Goal: Transaction & Acquisition: Purchase product/service

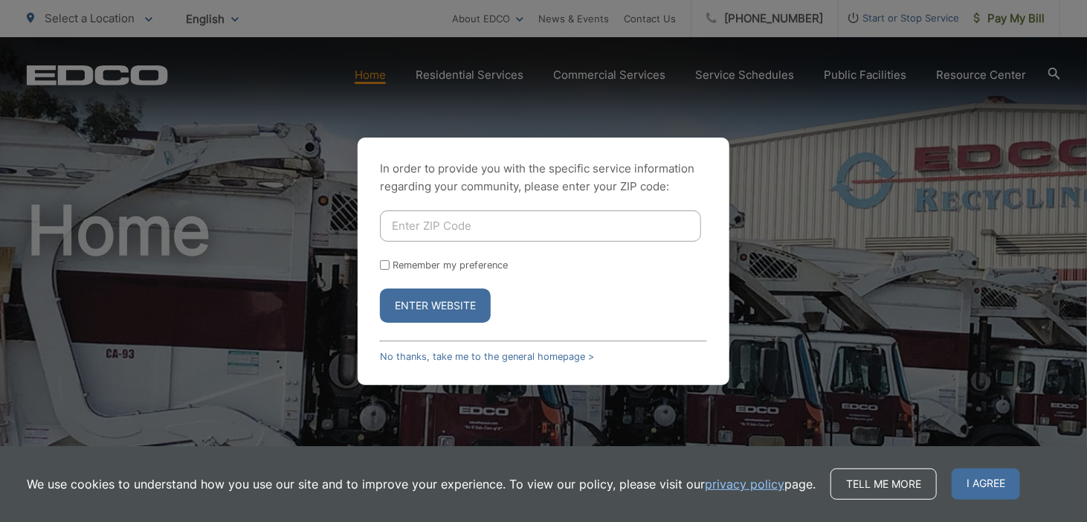
click at [489, 218] on input "Enter ZIP Code" at bounding box center [540, 225] width 321 height 31
type input "92021"
click at [433, 267] on label "Remember my preference" at bounding box center [450, 265] width 115 height 11
click at [390, 267] on input "Remember my preference" at bounding box center [385, 265] width 10 height 10
checkbox input "true"
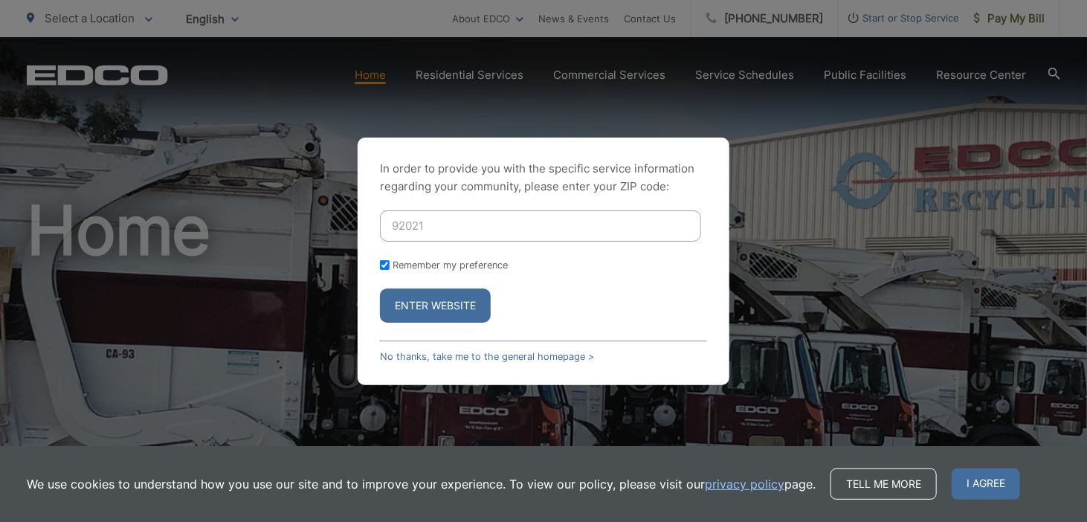
checkbox input "true"
click at [419, 320] on button "Enter Website" at bounding box center [435, 305] width 111 height 34
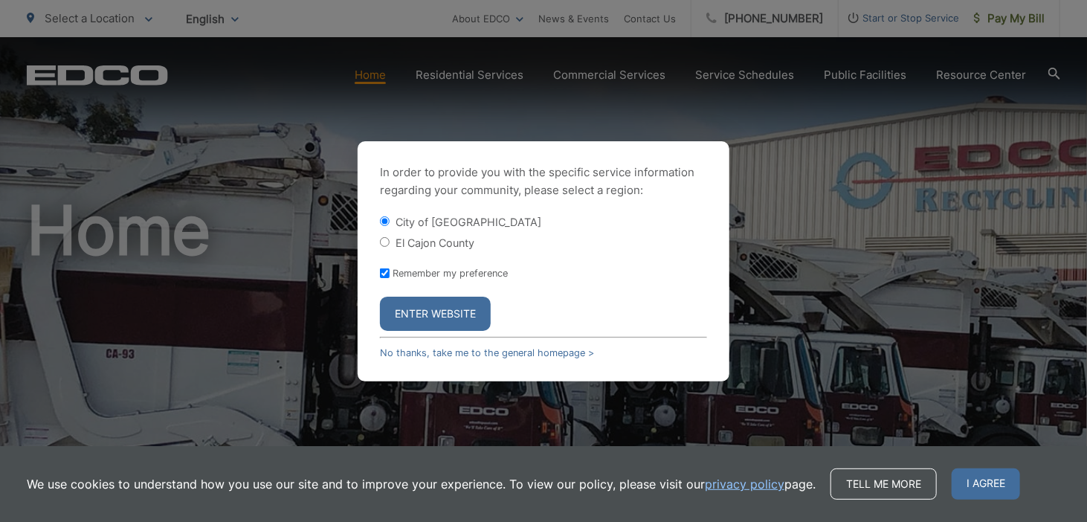
click at [421, 313] on button "Enter Website" at bounding box center [435, 314] width 111 height 34
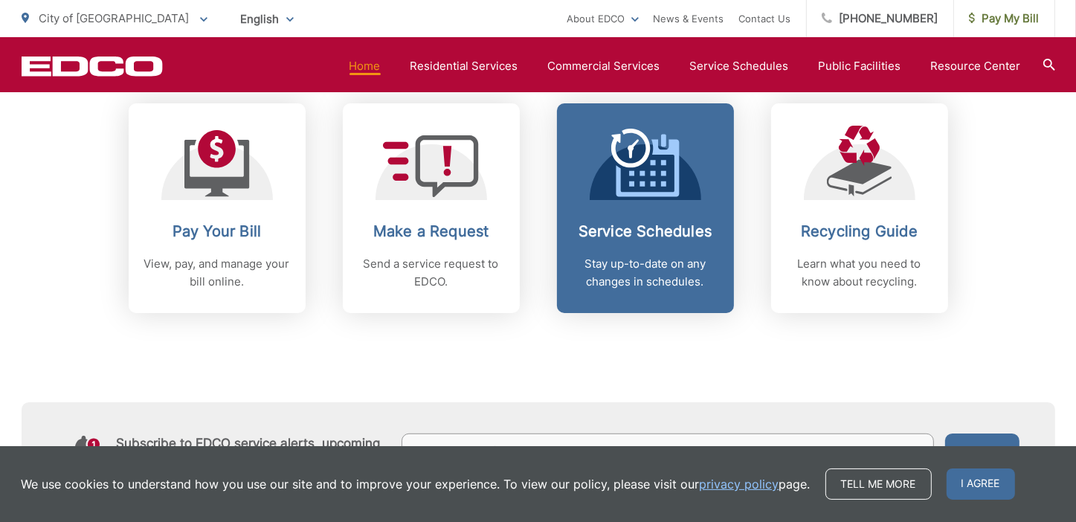
scroll to position [669, 0]
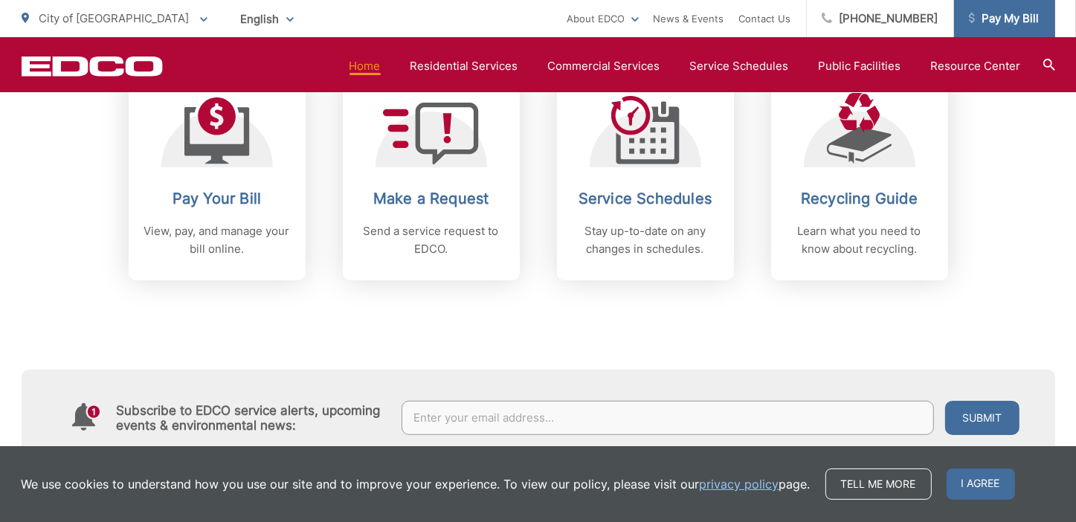
click at [999, 22] on span "Pay My Bill" at bounding box center [1004, 19] width 71 height 18
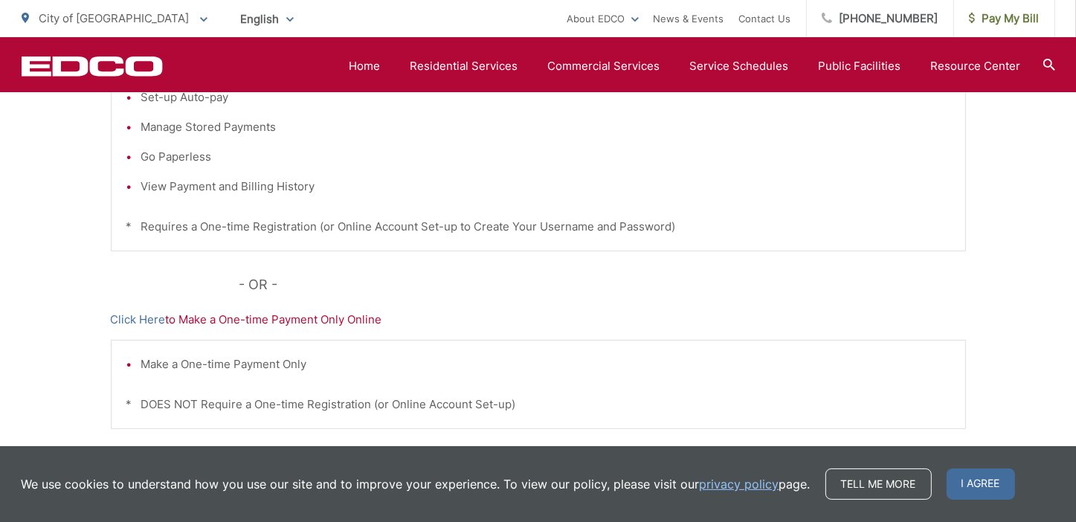
scroll to position [238, 0]
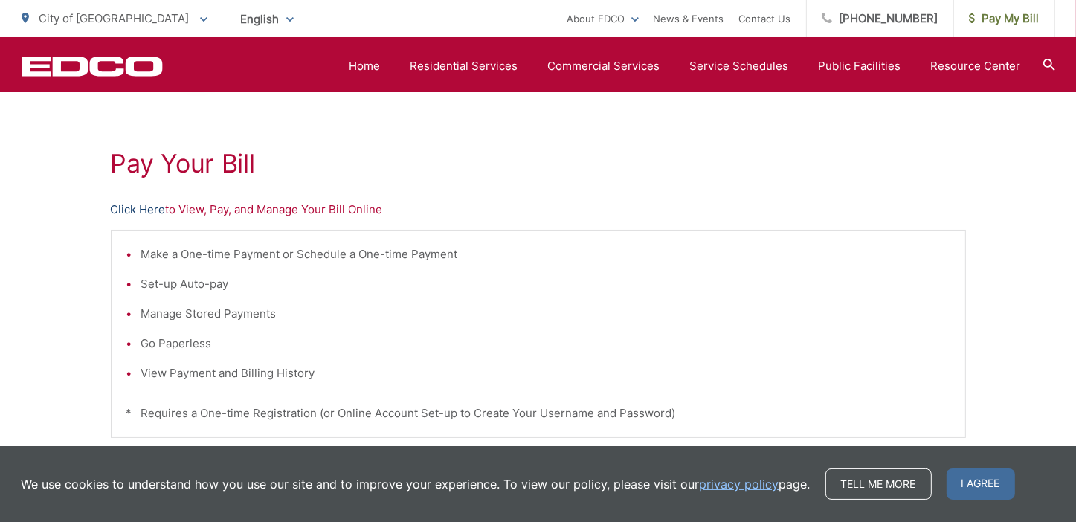
click at [139, 206] on link "Click Here" at bounding box center [138, 210] width 55 height 18
